Goal: Information Seeking & Learning: Check status

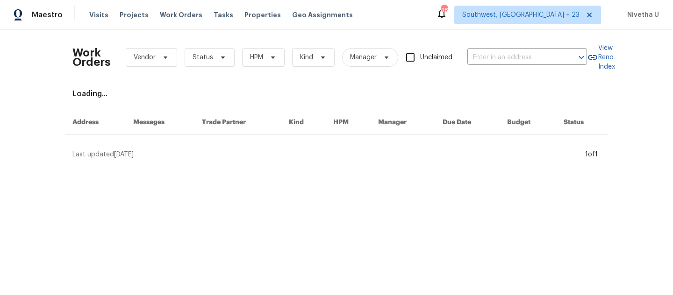
click at [486, 65] on div "Work Orders Vendor Status HPM Kind Manager Unclaimed ​" at bounding box center [329, 57] width 514 height 41
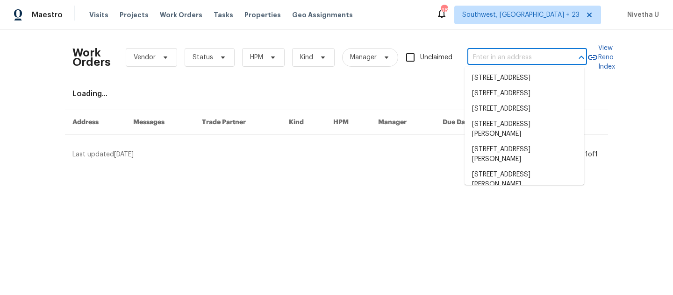
click at [484, 58] on input "text" at bounding box center [513, 57] width 93 height 14
paste input "[STREET_ADDRESS]"
type input "[STREET_ADDRESS]"
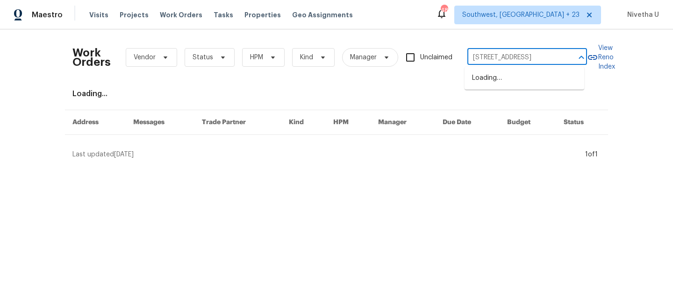
scroll to position [0, 14]
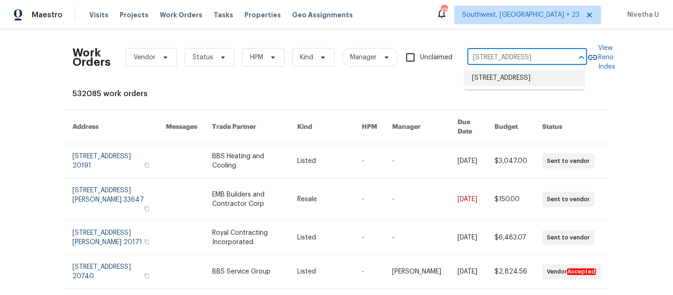
click at [499, 85] on li "[STREET_ADDRESS]" at bounding box center [524, 78] width 120 height 15
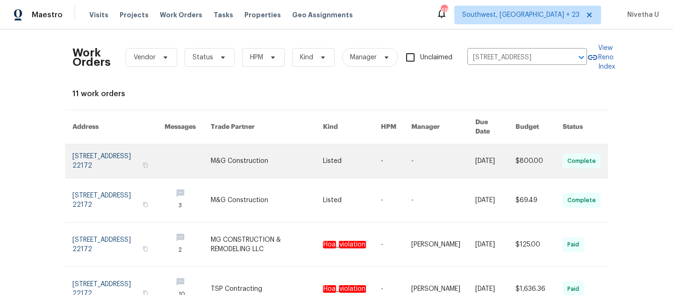
click at [106, 148] on link at bounding box center [118, 161] width 92 height 34
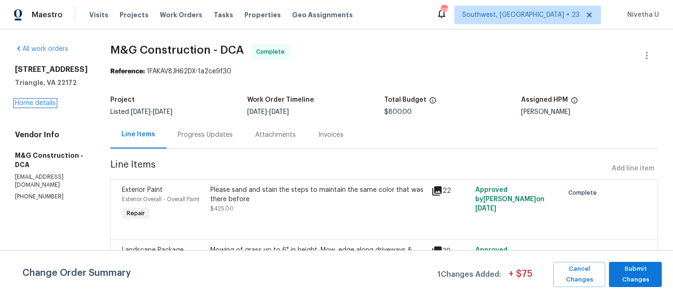
click at [27, 103] on link "Home details" at bounding box center [35, 103] width 41 height 7
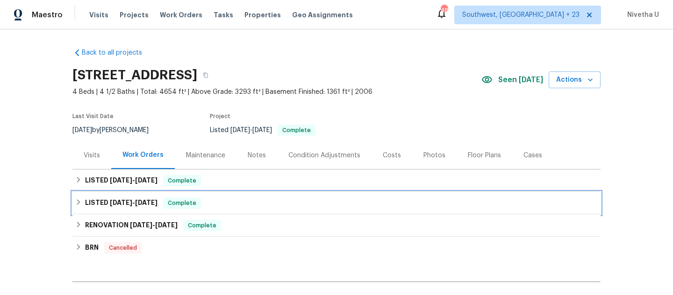
click at [204, 206] on div "LISTED [DATE] - [DATE] Complete" at bounding box center [336, 203] width 522 height 11
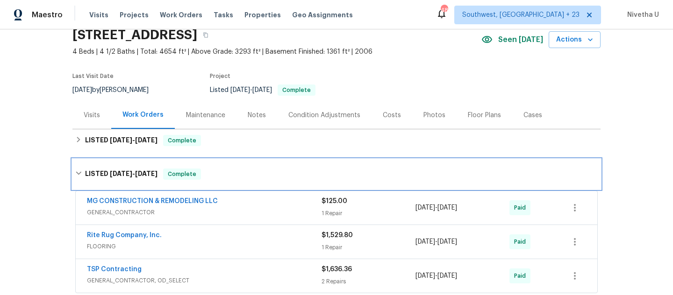
scroll to position [40, 0]
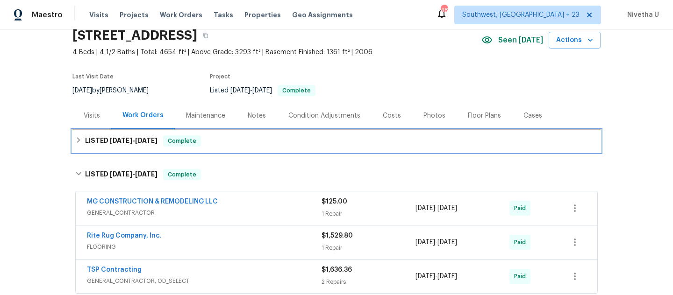
click at [206, 145] on div "LISTED [DATE] - [DATE] Complete" at bounding box center [336, 140] width 522 height 11
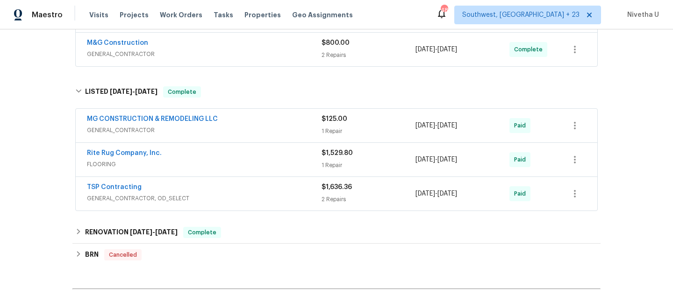
scroll to position [211, 0]
click at [217, 199] on span "GENERAL_CONTRACTOR, OD_SELECT" at bounding box center [204, 197] width 234 height 9
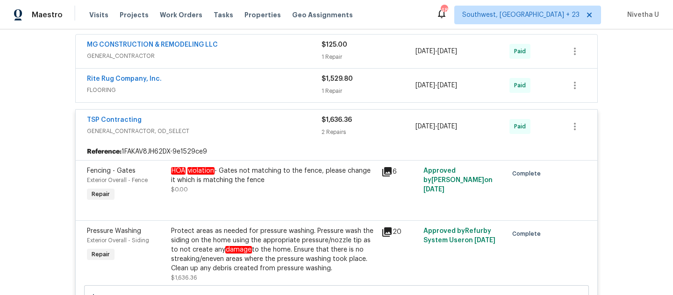
scroll to position [229, 0]
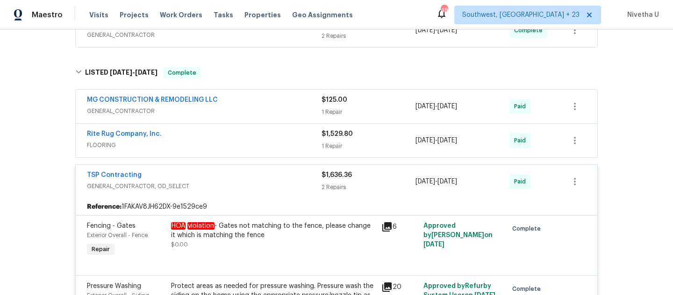
click at [229, 185] on span "GENERAL_CONTRACTOR, OD_SELECT" at bounding box center [204, 186] width 234 height 9
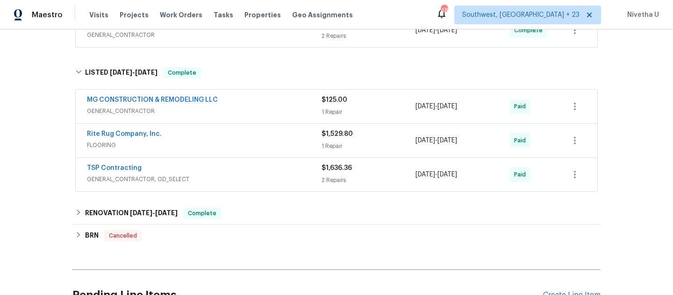
click at [229, 137] on div "Rite Rug Company, Inc." at bounding box center [204, 134] width 234 height 11
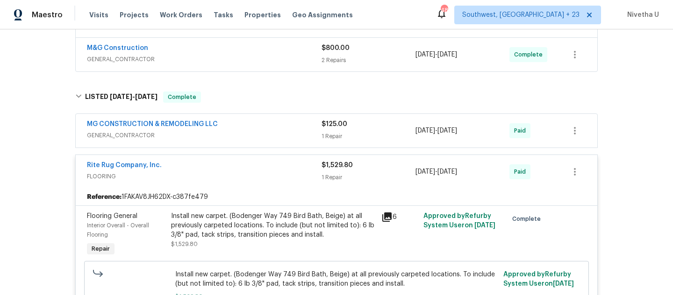
scroll to position [199, 0]
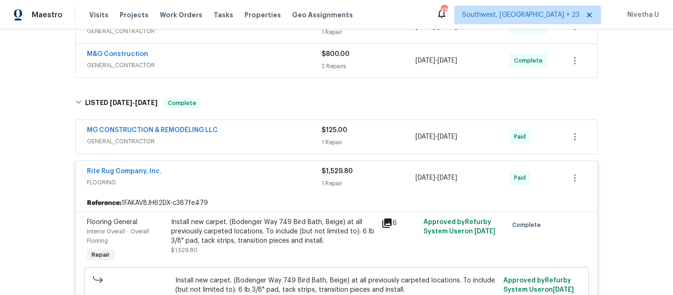
click at [249, 177] on div "Rite Rug Company, Inc." at bounding box center [204, 172] width 234 height 11
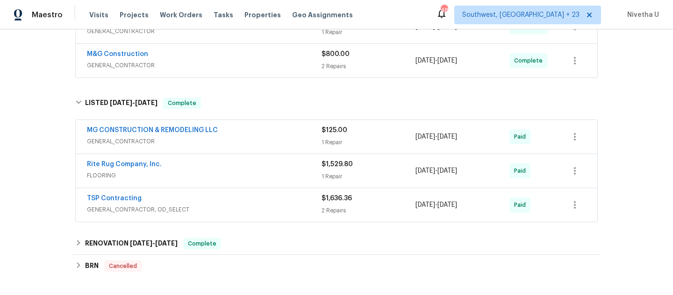
click at [250, 139] on span "GENERAL_CONTRACTOR" at bounding box center [204, 141] width 234 height 9
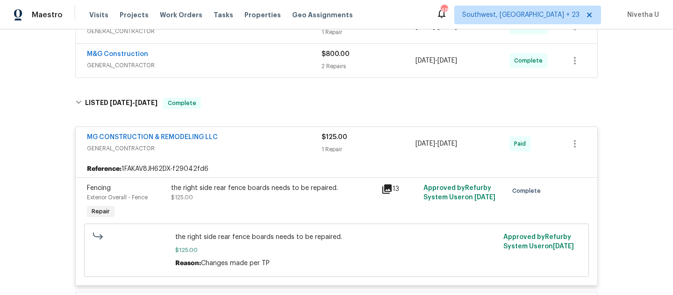
click at [251, 145] on span "GENERAL_CONTRACTOR" at bounding box center [204, 148] width 234 height 9
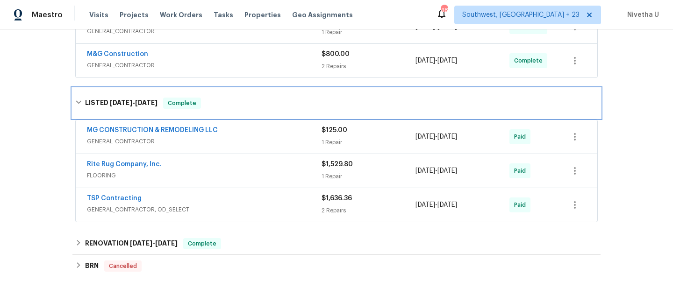
click at [247, 116] on div "LISTED [DATE] - [DATE] Complete" at bounding box center [336, 103] width 528 height 30
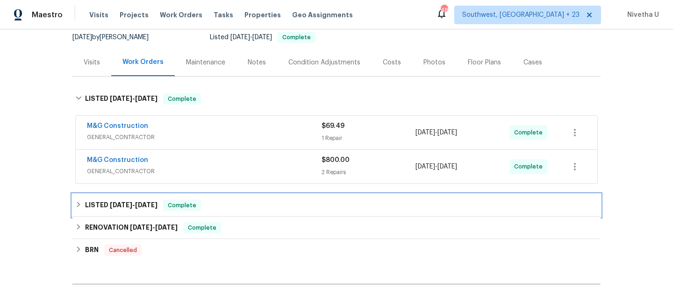
scroll to position [92, 0]
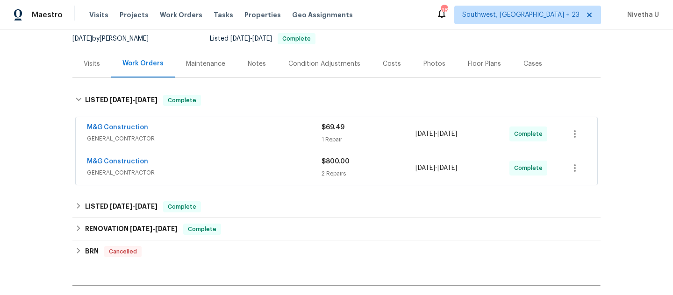
click at [254, 172] on span "GENERAL_CONTRACTOR" at bounding box center [204, 172] width 234 height 9
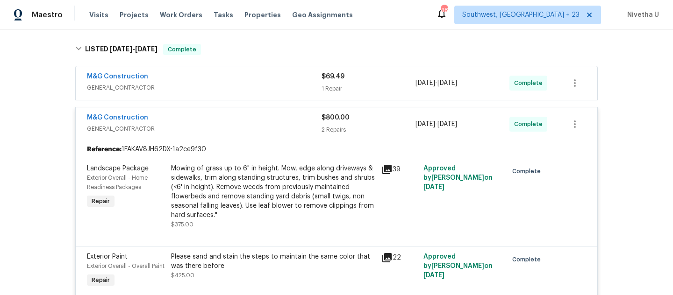
scroll to position [141, 0]
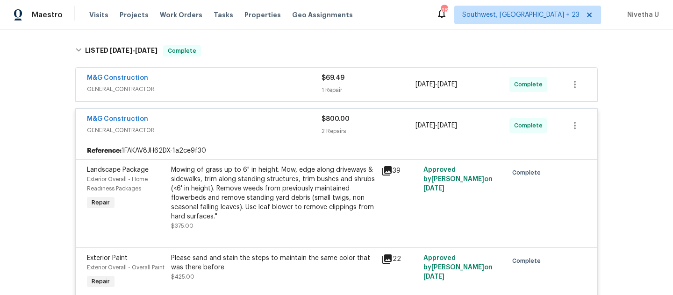
click at [247, 125] on div "M&G Construction" at bounding box center [204, 119] width 234 height 11
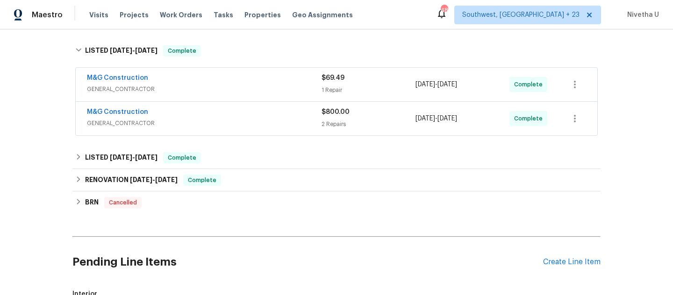
click at [241, 91] on span "GENERAL_CONTRACTOR" at bounding box center [204, 89] width 234 height 9
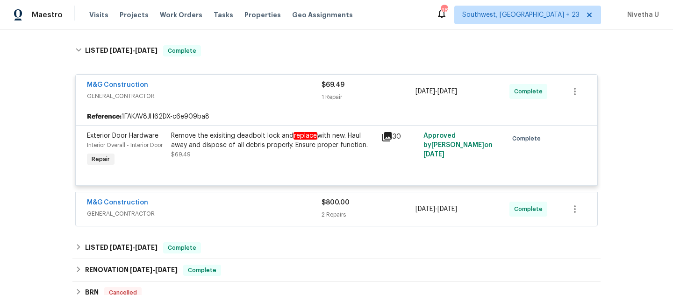
click at [241, 91] on div "M&G Construction" at bounding box center [204, 85] width 234 height 11
